Goal: Find specific page/section: Find specific page/section

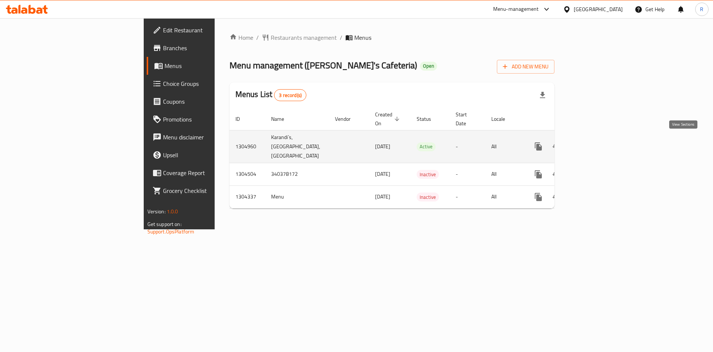
click at [597, 142] on icon "enhanced table" at bounding box center [592, 146] width 9 height 9
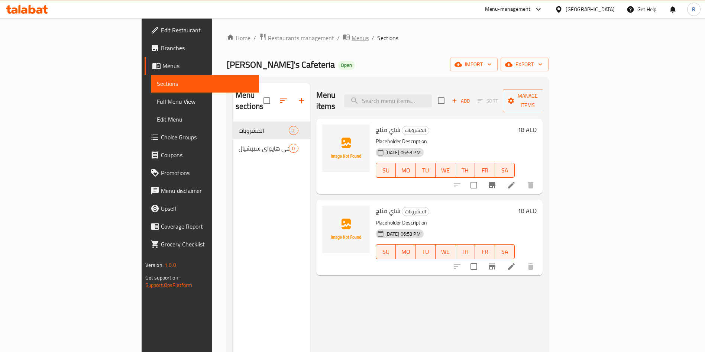
click at [351, 36] on span "Menus" at bounding box center [359, 37] width 17 height 9
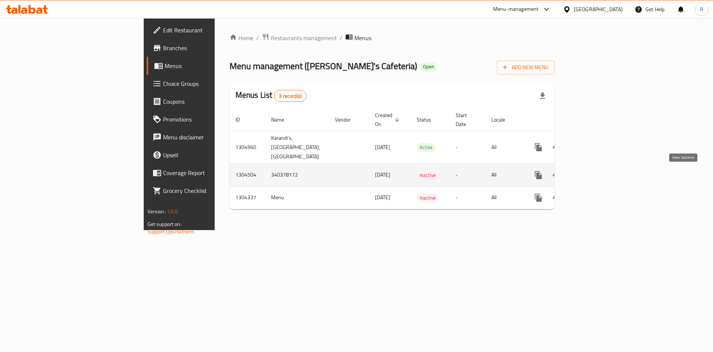
click at [597, 176] on icon "enhanced table" at bounding box center [592, 175] width 9 height 9
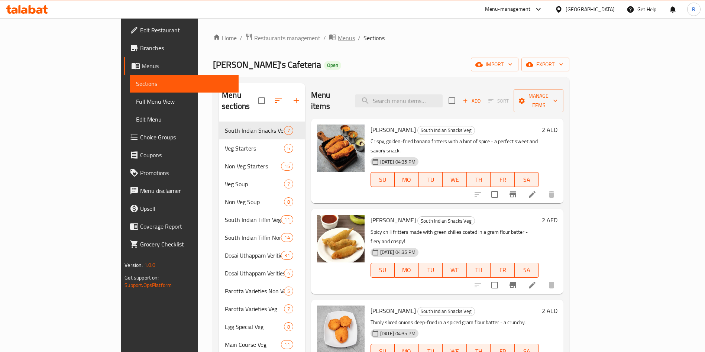
click at [338, 38] on span "Menus" at bounding box center [346, 37] width 17 height 9
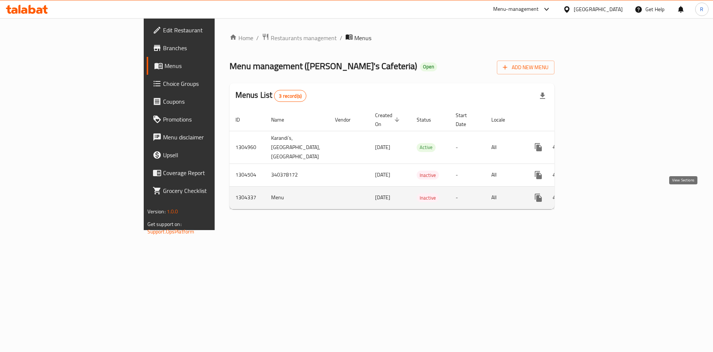
click at [597, 197] on icon "enhanced table" at bounding box center [592, 197] width 9 height 9
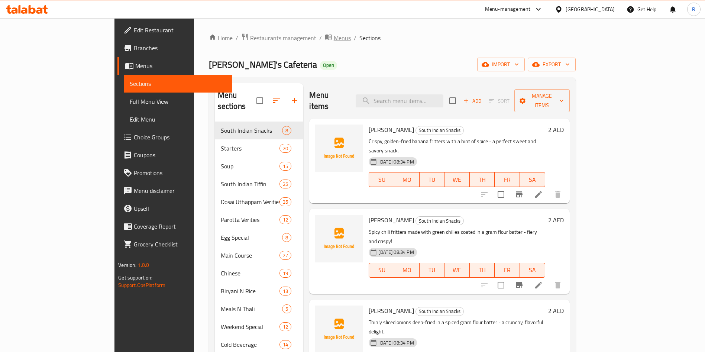
click at [334, 40] on span "Menus" at bounding box center [342, 37] width 17 height 9
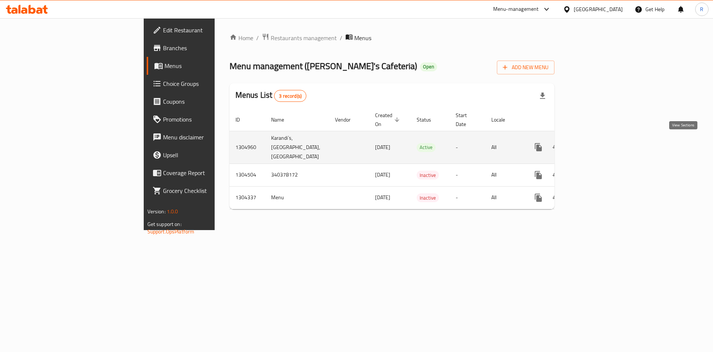
click at [597, 144] on icon "enhanced table" at bounding box center [592, 147] width 9 height 9
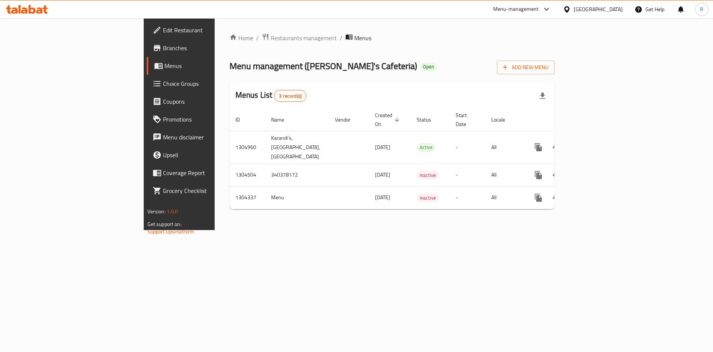
click at [405, 230] on div "Home / Restaurants management / Menus Menu management ( Karandi's Cafeteria ) O…" at bounding box center [392, 124] width 355 height 212
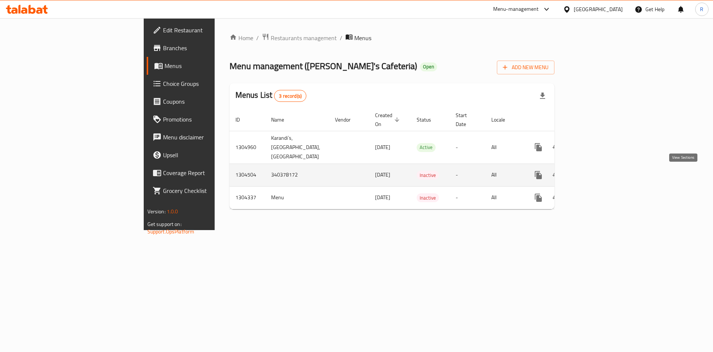
click at [597, 172] on icon "enhanced table" at bounding box center [592, 175] width 9 height 9
click at [596, 174] on icon "enhanced table" at bounding box center [592, 174] width 7 height 7
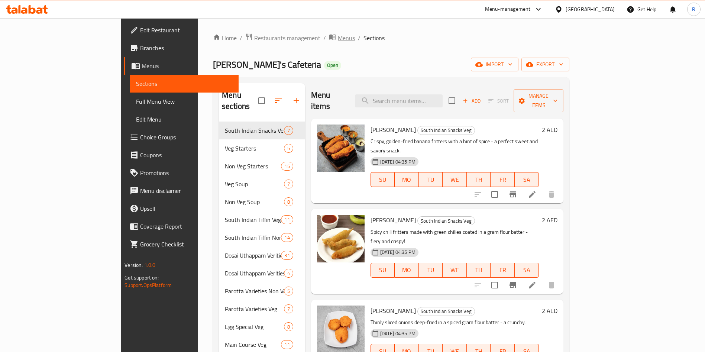
click at [338, 36] on span "Menus" at bounding box center [346, 37] width 17 height 9
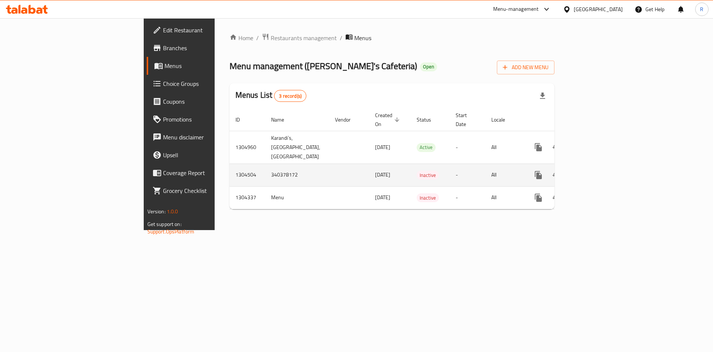
click at [230, 173] on td "1304504" at bounding box center [248, 174] width 36 height 23
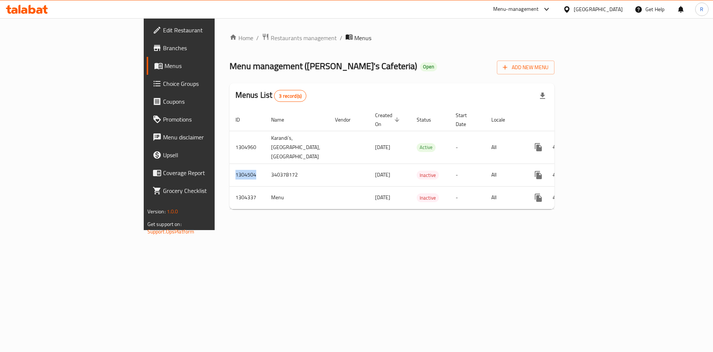
copy td "1304504"
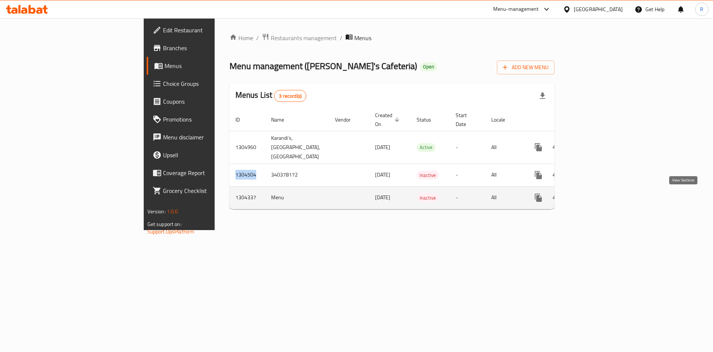
click at [597, 198] on icon "enhanced table" at bounding box center [592, 197] width 9 height 9
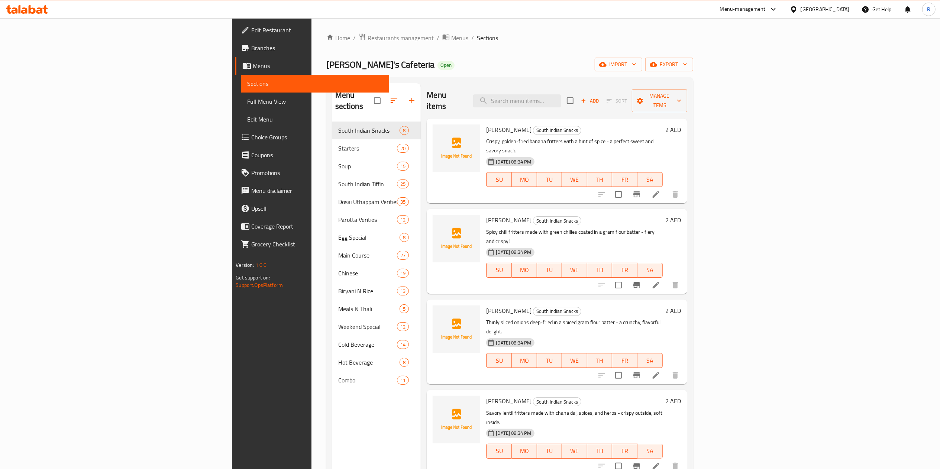
click at [332, 351] on div "Menu sections South Indian Snacks 8 Starters 20 Soup 15 South Indian Tiffin 25 …" at bounding box center [376, 317] width 89 height 469
click at [451, 39] on span "Menus" at bounding box center [459, 37] width 17 height 9
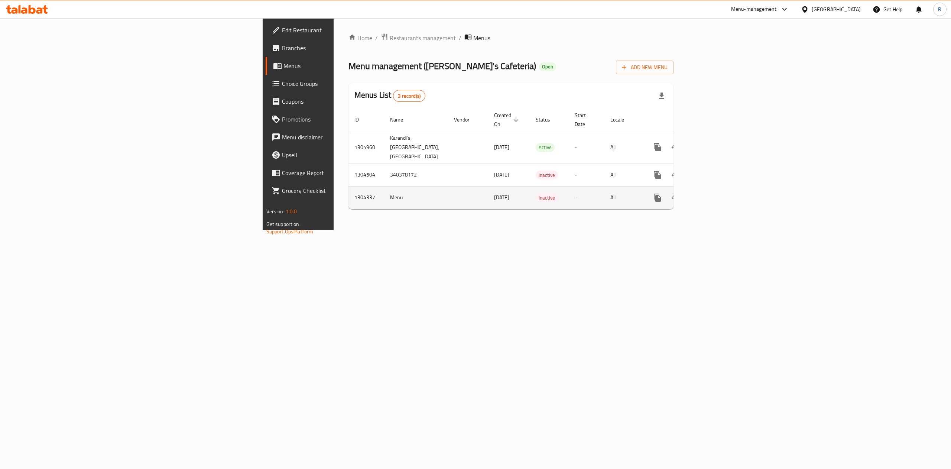
click at [348, 199] on td "1304337" at bounding box center [366, 197] width 36 height 23
copy td "1304337"
